Goal: Information Seeking & Learning: Find specific fact

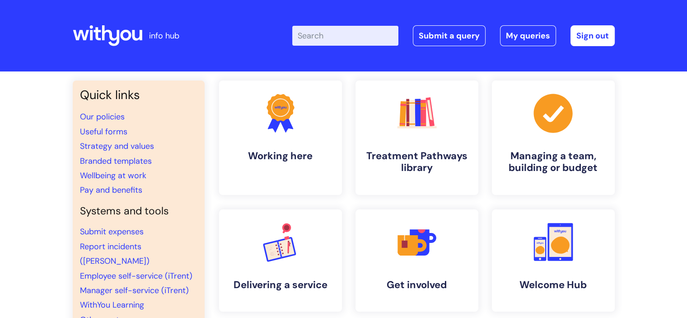
click at [329, 36] on input "Enter your search term here..." at bounding box center [345, 36] width 106 height 20
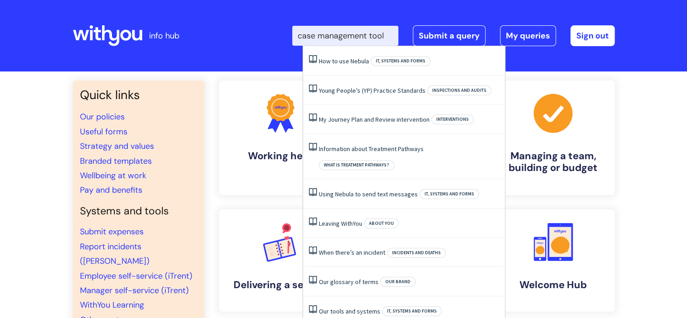
type input "case management tool"
click button "Search" at bounding box center [0, 0] width 0 height 0
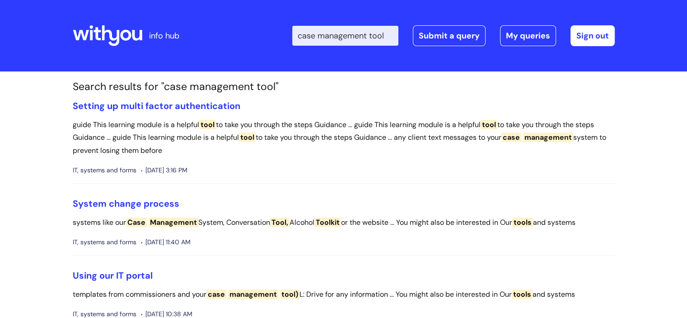
click at [381, 34] on input "case management tool" at bounding box center [345, 36] width 106 height 20
type input "s"
type input "cmt"
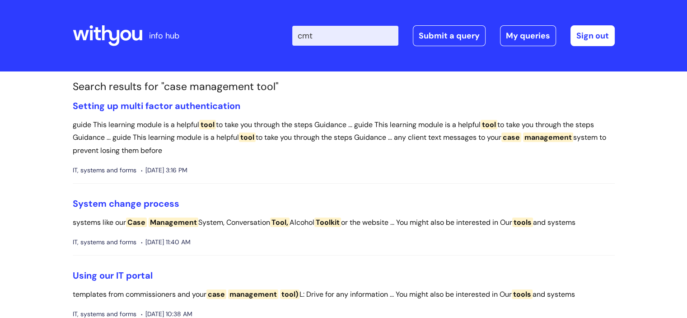
click button "Search" at bounding box center [0, 0] width 0 height 0
